Goal: Transaction & Acquisition: Purchase product/service

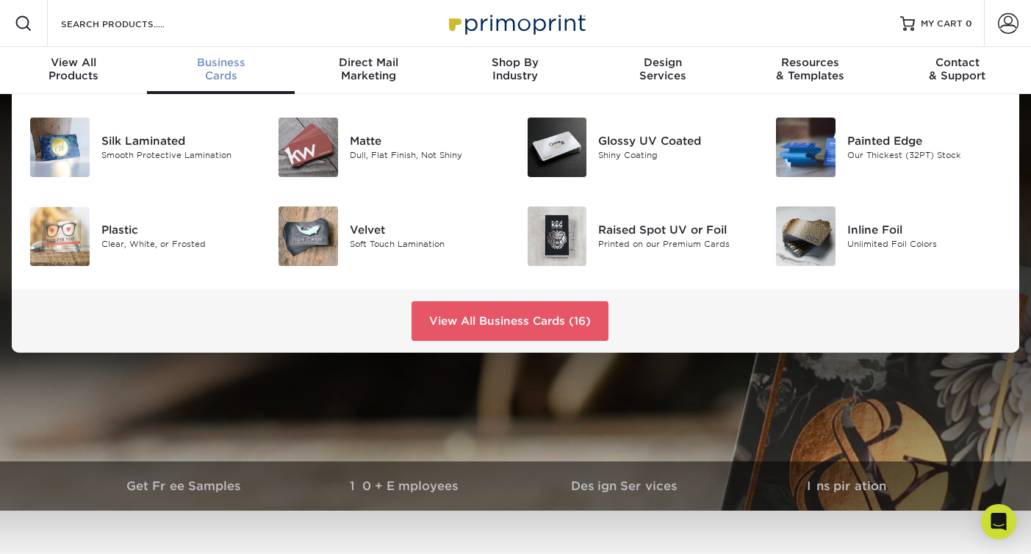
click at [223, 73] on div "Business Cards" at bounding box center [220, 69] width 147 height 26
click at [394, 146] on div "Matte" at bounding box center [427, 141] width 155 height 16
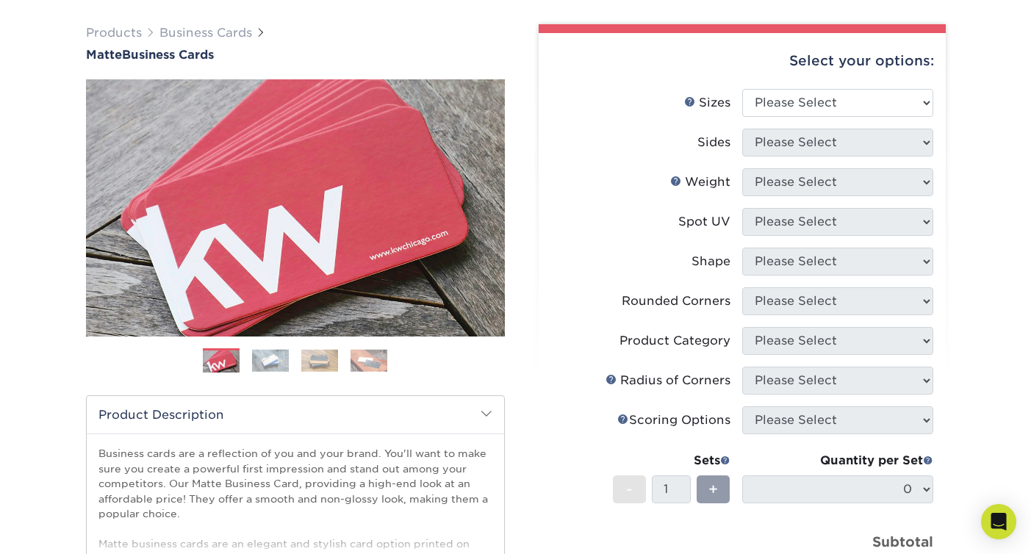
scroll to position [91, 0]
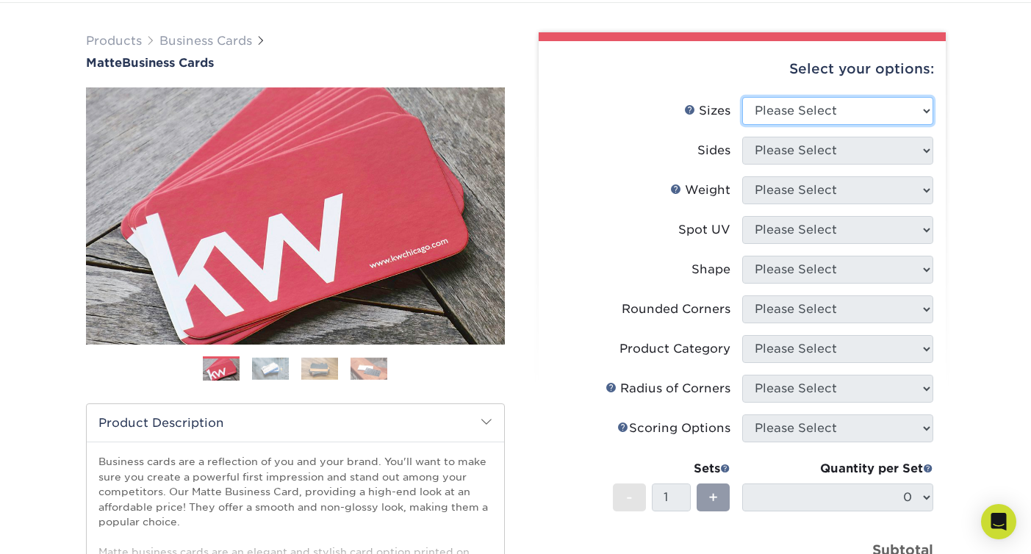
click at [924, 106] on select "Please Select 1.5" x 3.5" - Mini 1.75" x 3.5" - Mini 2" x 2" - Square 2" x 3" -…" at bounding box center [837, 111] width 191 height 28
select select "2.00x3.50"
click at [742, 97] on select "Please Select 1.5" x 3.5" - Mini 1.75" x 3.5" - Mini 2" x 2" - Square 2" x 3" -…" at bounding box center [837, 111] width 191 height 28
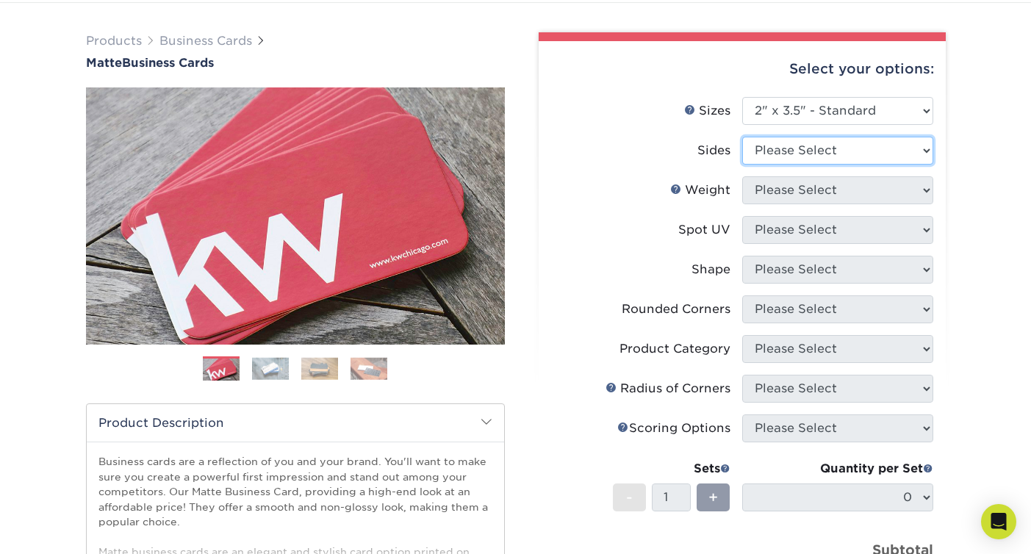
click at [925, 148] on select "Please Select Print Both Sides Print Front Only" at bounding box center [837, 151] width 191 height 28
select select "32d3c223-f82c-492b-b915-ba065a00862f"
click at [742, 137] on select "Please Select Print Both Sides Print Front Only" at bounding box center [837, 151] width 191 height 28
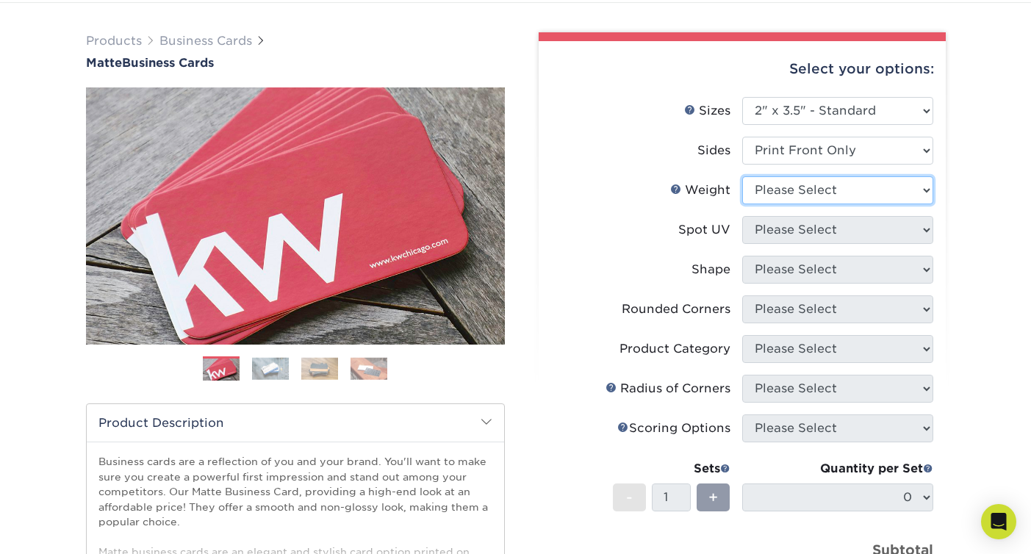
click at [924, 191] on select "Please Select 16PT 14PT" at bounding box center [837, 190] width 191 height 28
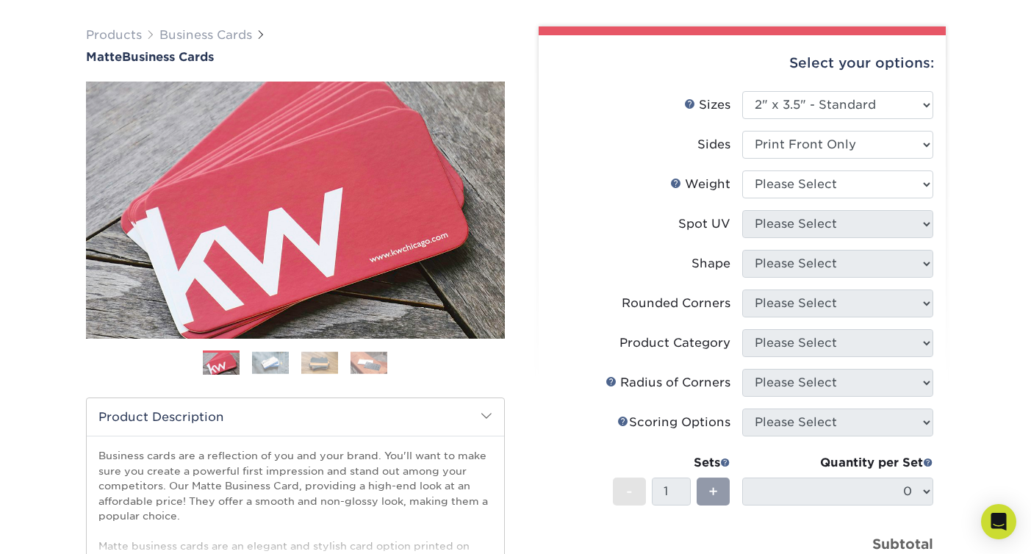
scroll to position [99, 0]
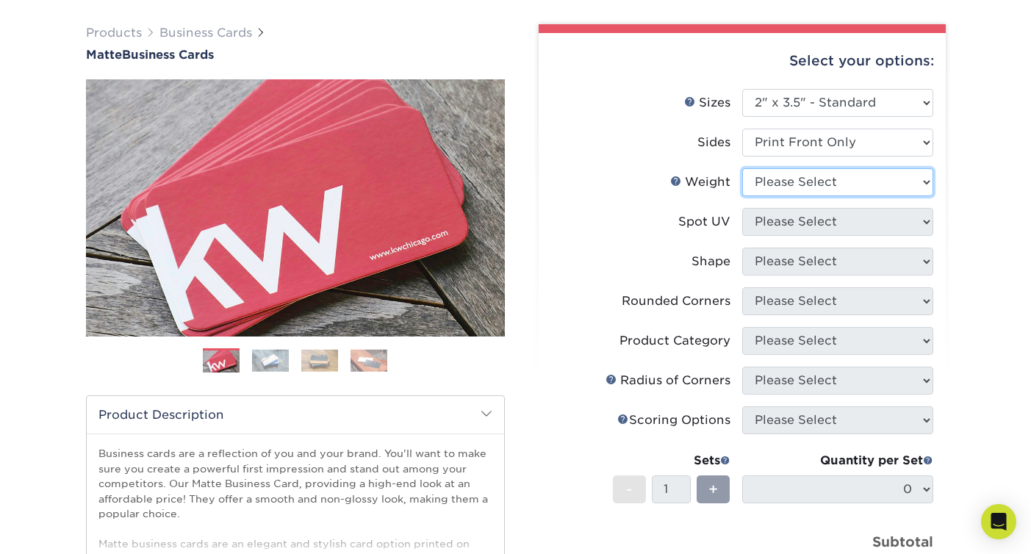
click at [925, 181] on select "Please Select 16PT 14PT" at bounding box center [837, 182] width 191 height 28
select select "16PT"
click at [742, 168] on select "Please Select 16PT 14PT" at bounding box center [837, 182] width 191 height 28
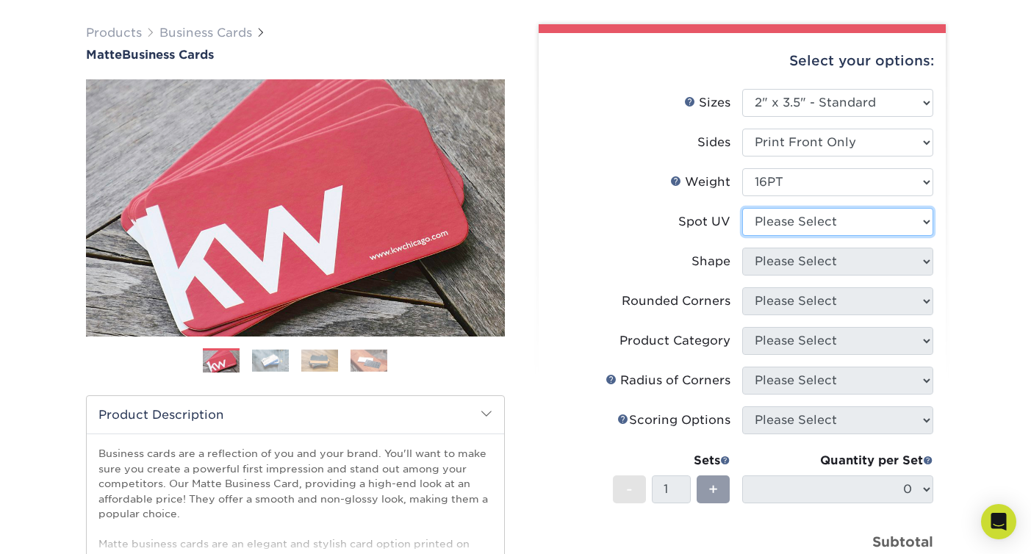
click at [926, 221] on select "Please Select No Spot UV Front Only" at bounding box center [837, 222] width 191 height 28
select select "3"
click at [742, 208] on select "Please Select No Spot UV Front Only" at bounding box center [837, 222] width 191 height 28
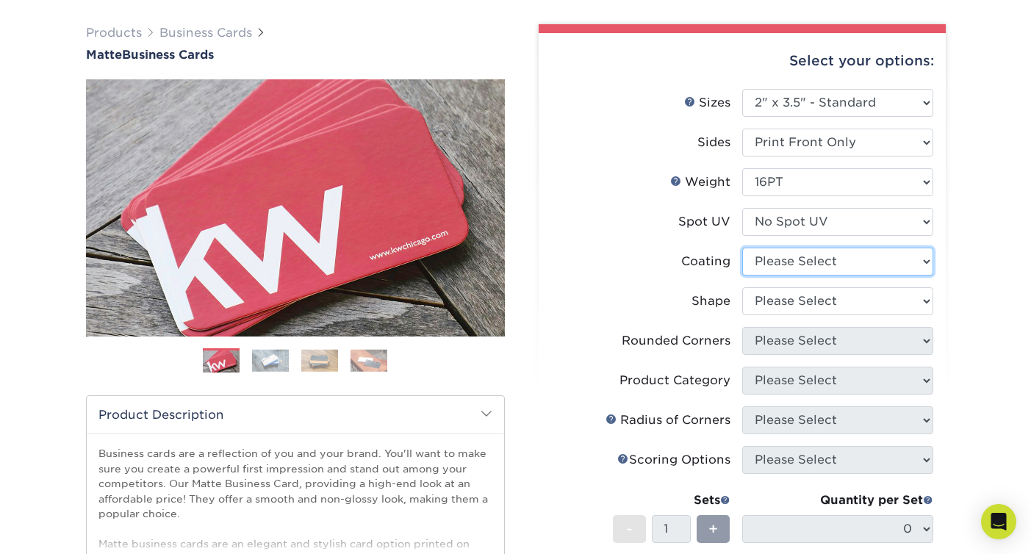
click at [921, 263] on select at bounding box center [837, 262] width 191 height 28
select select "121bb7b5-3b4d-429f-bd8d-bbf80e953313"
click at [742, 248] on select at bounding box center [837, 262] width 191 height 28
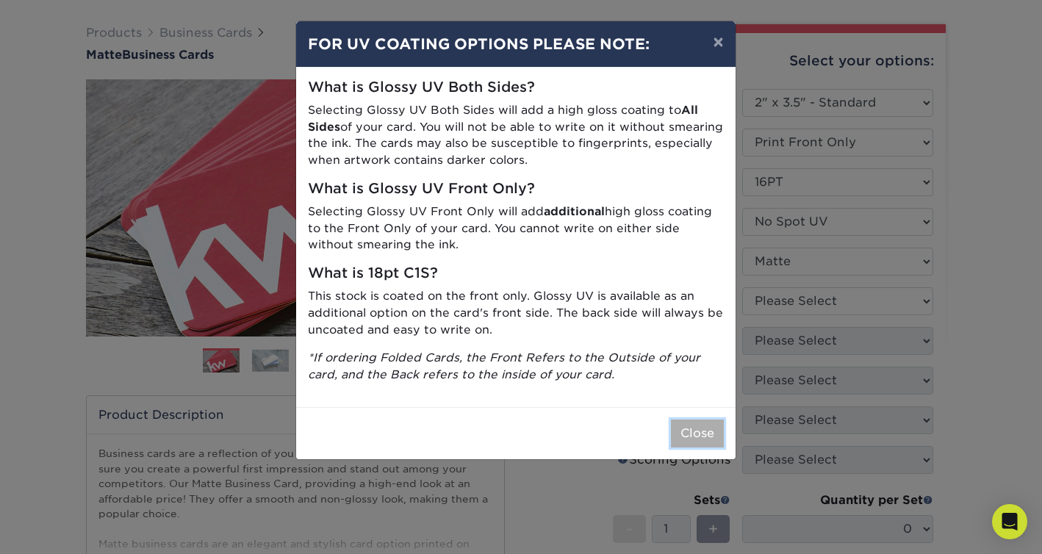
click at [683, 429] on button "Close" at bounding box center [697, 434] width 53 height 28
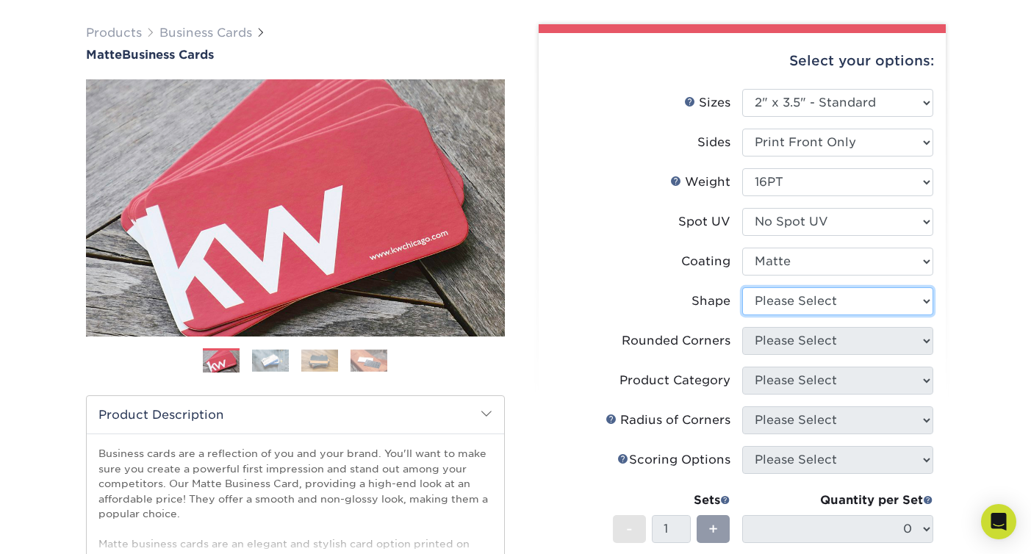
click at [814, 302] on select "Please Select Standard Oval" at bounding box center [837, 301] width 191 height 28
select select "standard"
click at [742, 287] on select "Please Select Standard Oval" at bounding box center [837, 301] width 191 height 28
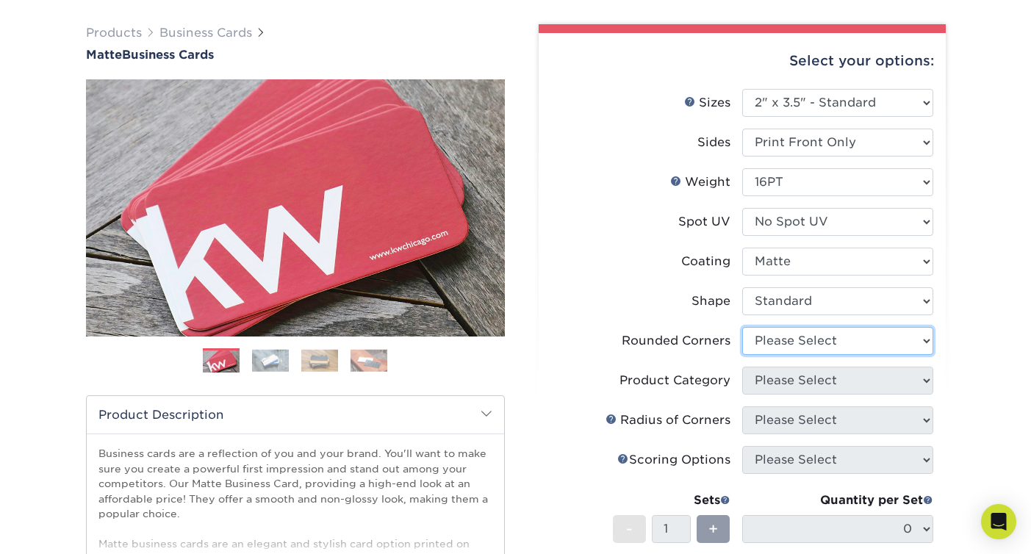
click at [789, 346] on select "Please Select Yes - Round 2 Corners Yes - Round 4 Corners No" at bounding box center [837, 341] width 191 height 28
select select "0"
click at [742, 327] on select "Please Select Yes - Round 2 Corners Yes - Round 4 Corners No" at bounding box center [837, 341] width 191 height 28
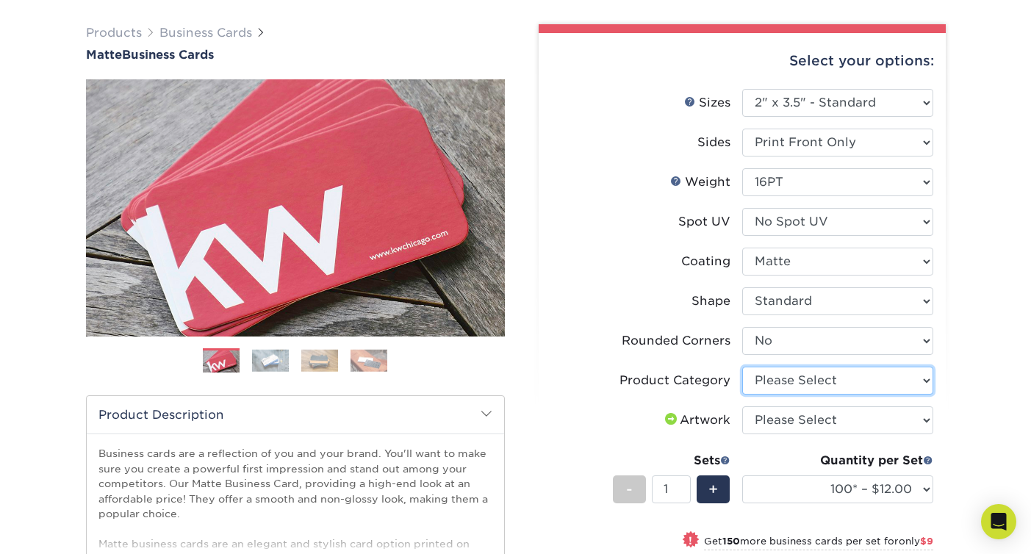
click at [921, 379] on select "Please Select Business Cards" at bounding box center [837, 381] width 191 height 28
select select "3b5148f1-0588-4f88-a218-97bcfdce65c1"
click at [742, 367] on select "Please Select Business Cards" at bounding box center [837, 381] width 191 height 28
click at [924, 419] on select "Please Select I will upload files I need a design - $100" at bounding box center [837, 420] width 191 height 28
click at [924, 418] on select "Please Select I will upload files I need a design - $100" at bounding box center [837, 420] width 191 height 28
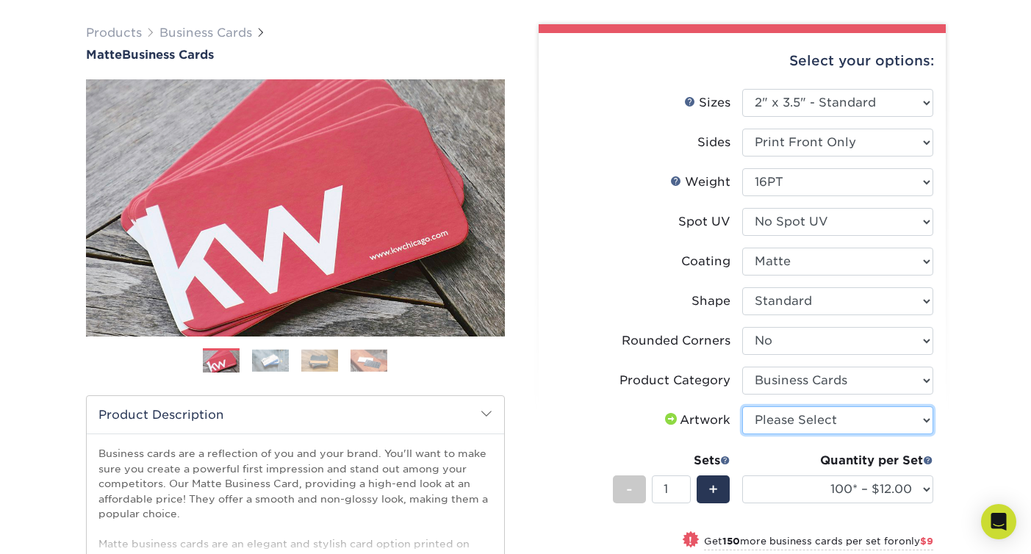
select select "upload"
click at [742, 406] on select "Please Select I will upload files I need a design - $100" at bounding box center [837, 420] width 191 height 28
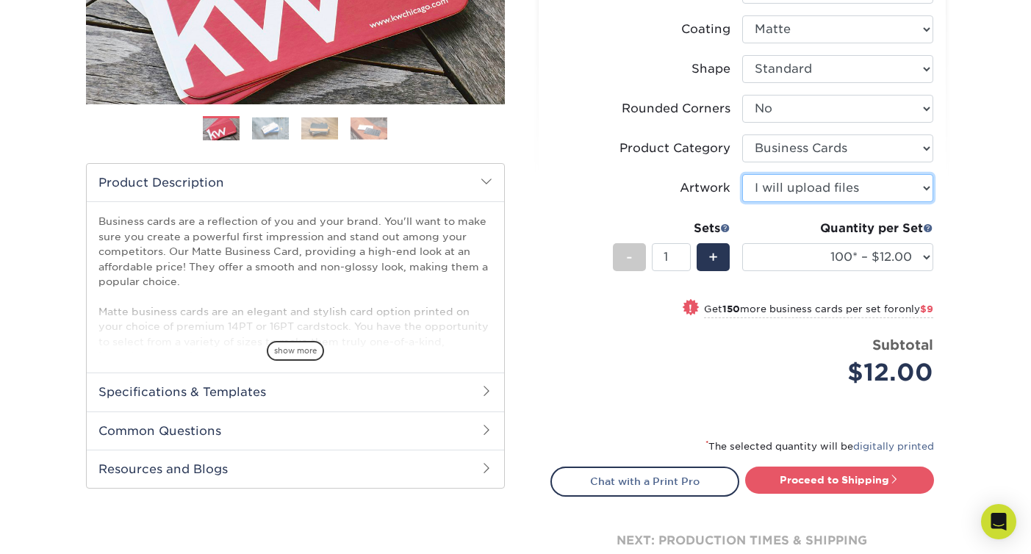
scroll to position [334, 0]
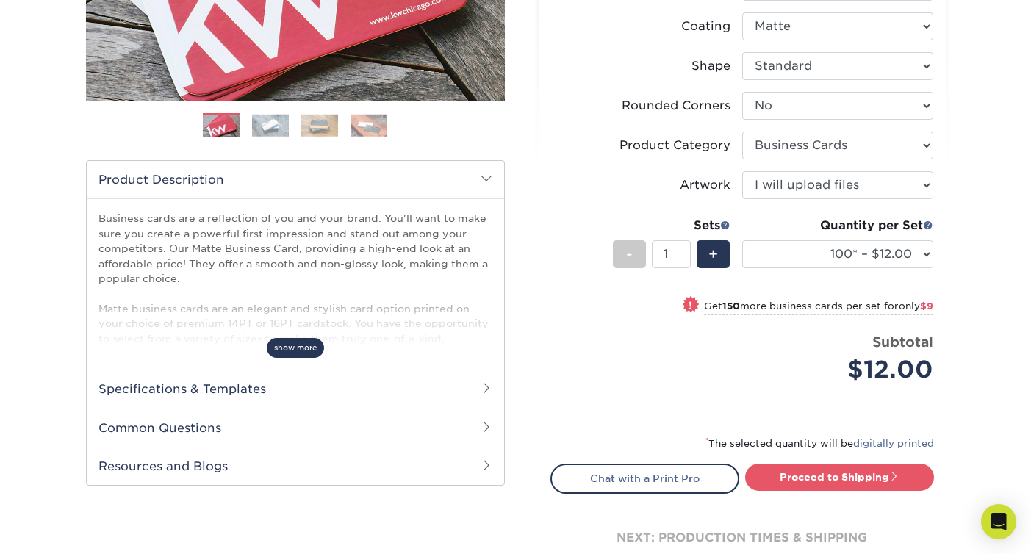
click at [292, 348] on span "show more" at bounding box center [295, 348] width 57 height 20
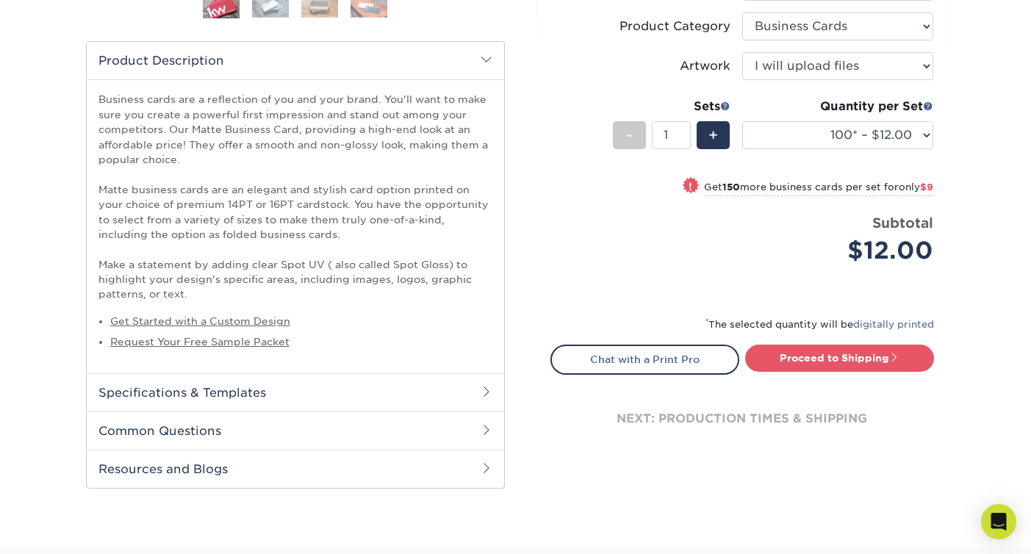
scroll to position [471, 0]
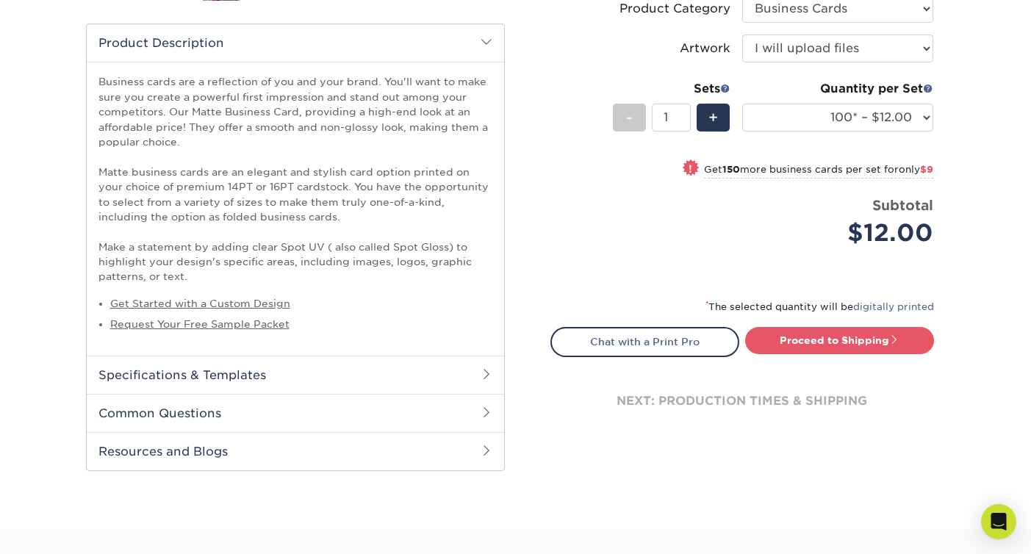
click at [482, 378] on span at bounding box center [487, 374] width 12 height 12
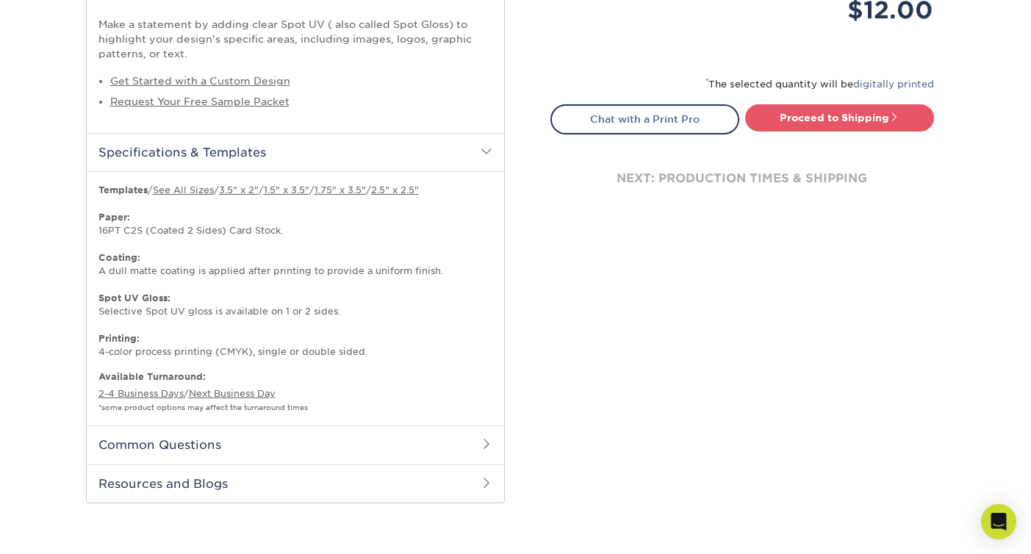
scroll to position [697, 0]
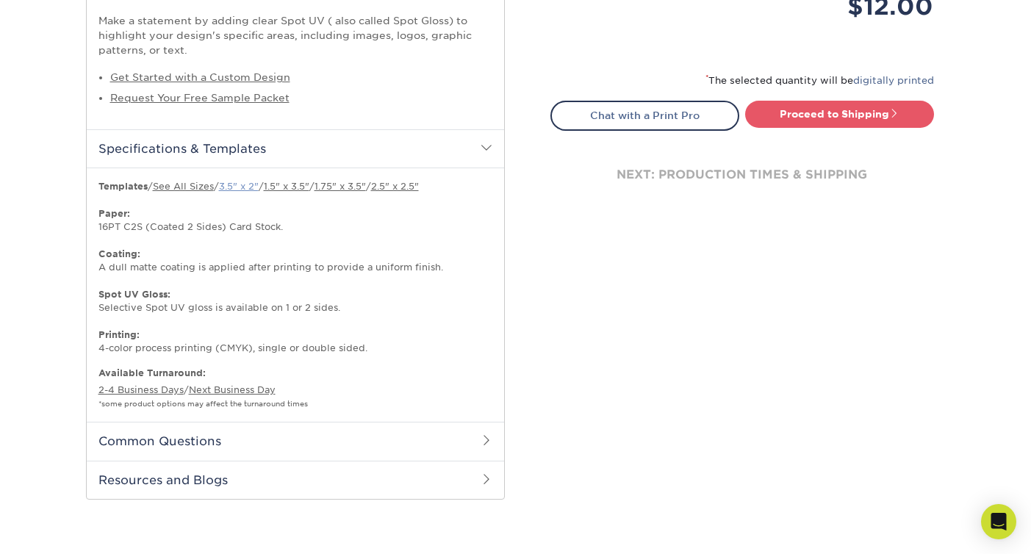
click at [245, 187] on link "3.5" x 2"" at bounding box center [239, 186] width 40 height 11
click at [251, 185] on link "3.5" x 2"" at bounding box center [239, 186] width 40 height 11
click at [481, 442] on span at bounding box center [487, 440] width 12 height 12
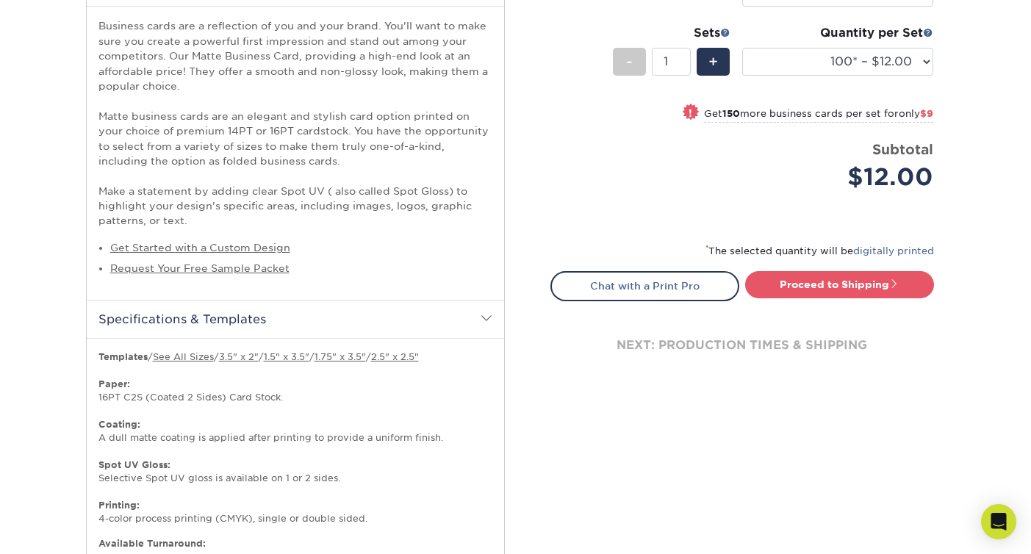
scroll to position [528, 0]
click at [259, 357] on link "3.5" x 2"" at bounding box center [239, 355] width 40 height 11
